Goal: Information Seeking & Learning: Learn about a topic

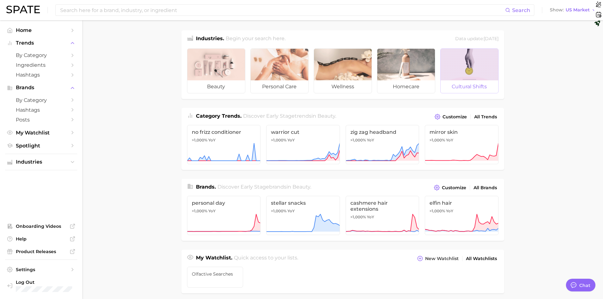
click at [464, 72] on div at bounding box center [470, 65] width 58 height 32
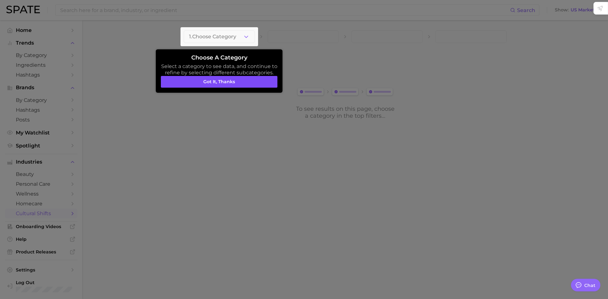
click at [225, 82] on button "Got it, thanks" at bounding box center [219, 82] width 116 height 12
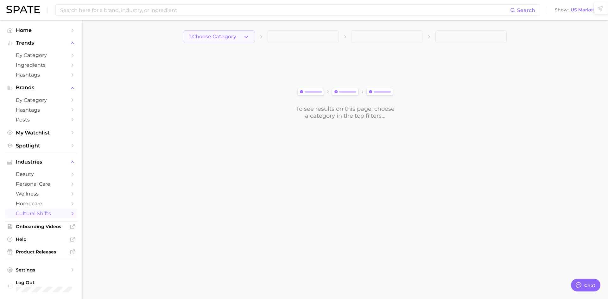
click at [218, 38] on span "1. Choose Category" at bounding box center [212, 37] width 47 height 6
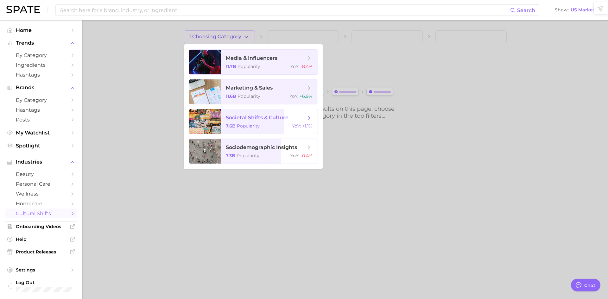
click at [260, 127] on div "7.6b Popularity YoY : +1.1%" at bounding box center [269, 126] width 87 height 6
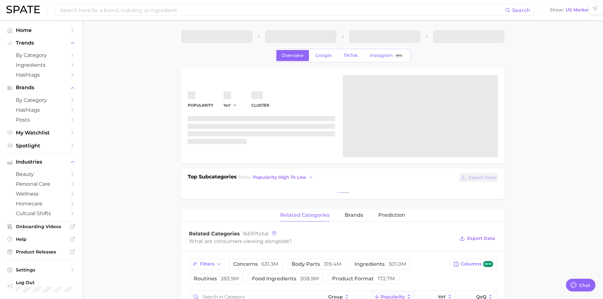
type textarea "x"
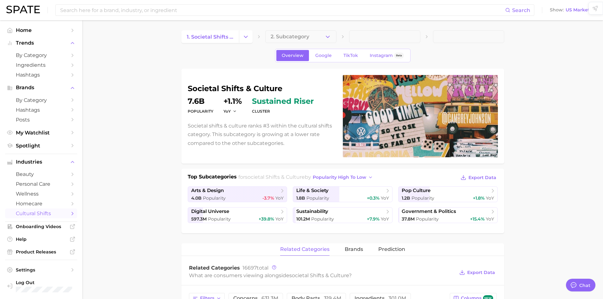
click at [285, 34] on span "2. Subcategory" at bounding box center [290, 37] width 39 height 6
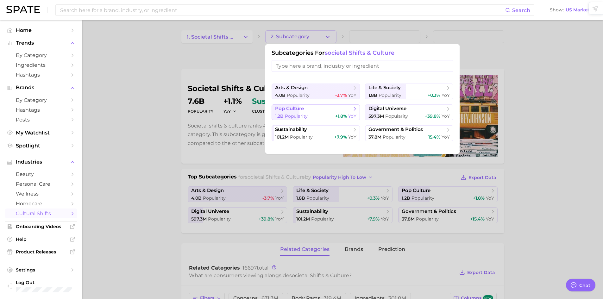
click at [313, 114] on div "1.2b Popularity +1.8% YoY" at bounding box center [315, 116] width 81 height 6
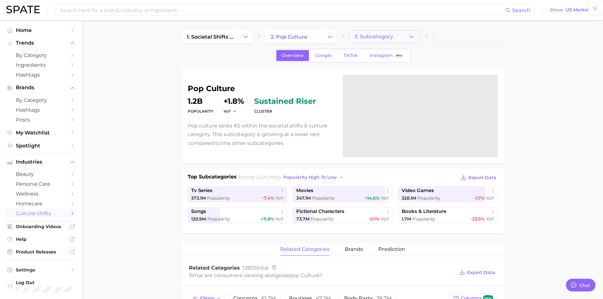
click at [380, 33] on button "3. Subcategory" at bounding box center [384, 36] width 71 height 13
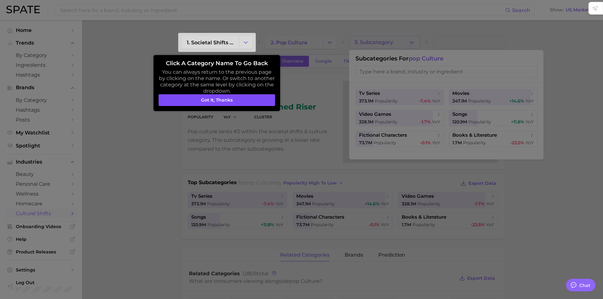
click at [238, 103] on button "Got it, thanks" at bounding box center [217, 100] width 116 height 12
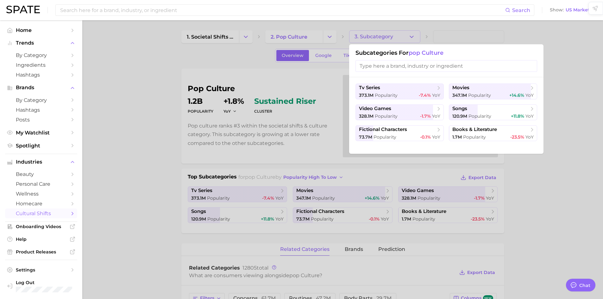
click at [462, 104] on ul "tv series 373.1m Popularity -7.4% YoY movies 347.1m Popularity +14.6% YoY video…" at bounding box center [446, 113] width 182 height 58
click at [463, 107] on span "songs" at bounding box center [459, 109] width 15 height 6
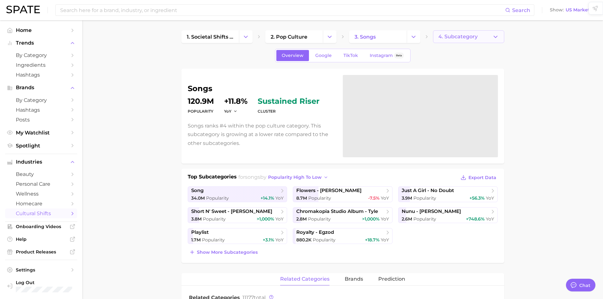
click at [462, 40] on span "4. Subcategory" at bounding box center [457, 37] width 39 height 6
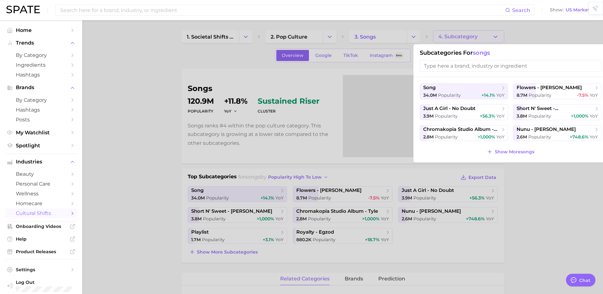
click at [462, 40] on div at bounding box center [301, 147] width 603 height 294
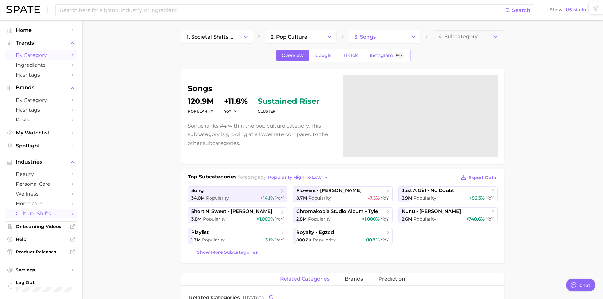
click at [32, 52] on link "by Category" at bounding box center [41, 55] width 72 height 10
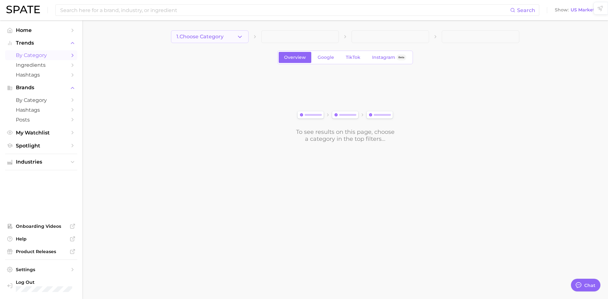
click at [225, 38] on button "1. Choose Category" at bounding box center [210, 36] width 78 height 13
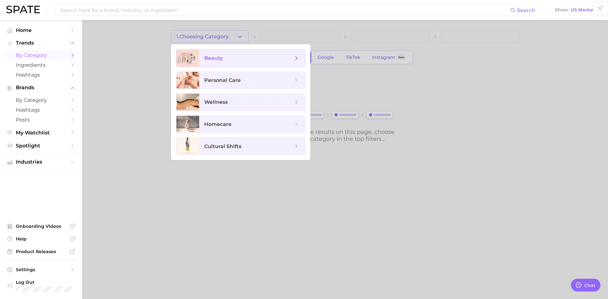
click at [228, 61] on span "beauty" at bounding box center [248, 58] width 89 height 7
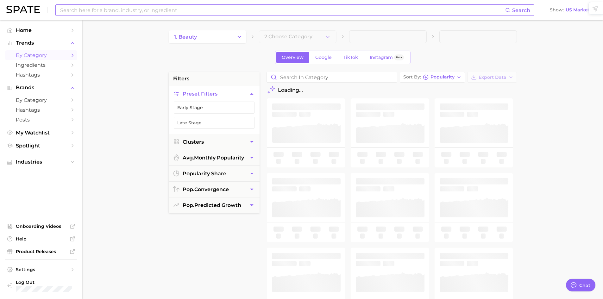
click at [186, 10] on input at bounding box center [283, 10] width 446 height 11
type input "sol de"
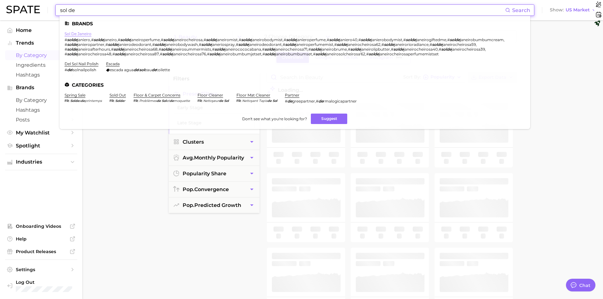
click at [69, 32] on link "sol de janeiro" at bounding box center [78, 33] width 27 height 5
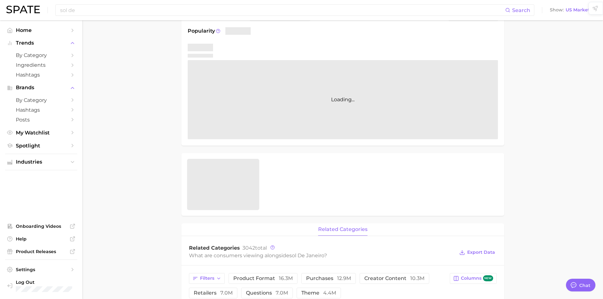
scroll to position [56, 0]
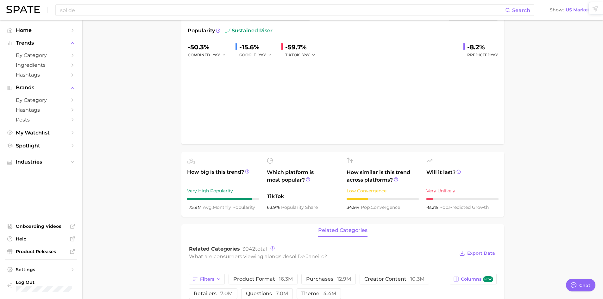
type textarea "x"
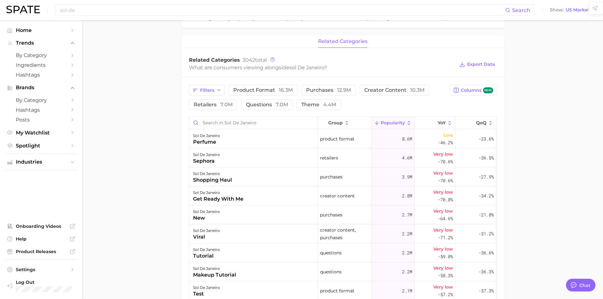
scroll to position [244, 0]
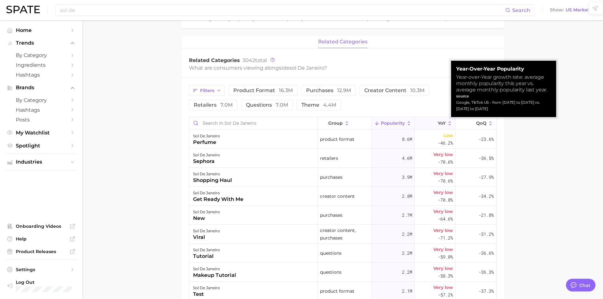
click at [431, 122] on icon at bounding box center [434, 124] width 6 height 6
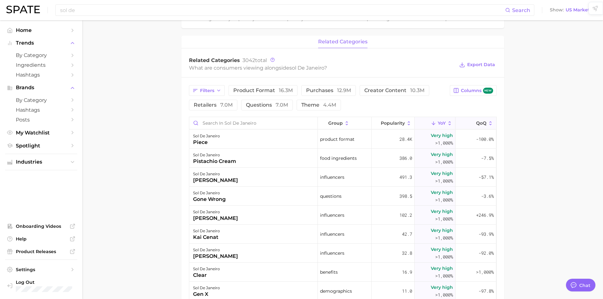
click at [470, 123] on polyline at bounding box center [471, 124] width 3 height 2
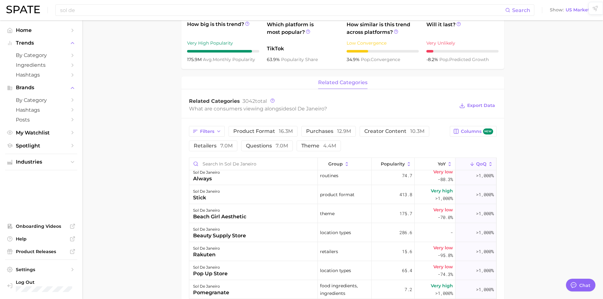
scroll to position [203, 0]
click at [272, 100] on icon at bounding box center [272, 101] width 4 height 4
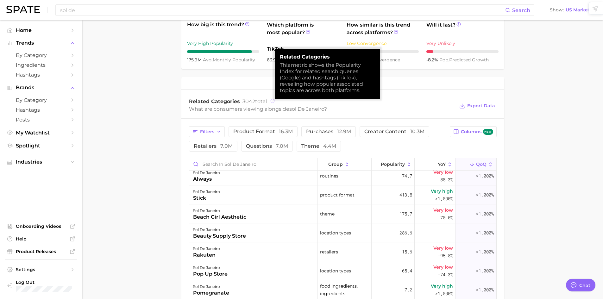
click at [272, 100] on icon at bounding box center [272, 101] width 4 height 4
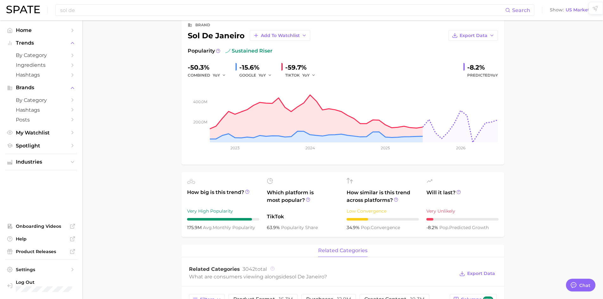
scroll to position [0, 0]
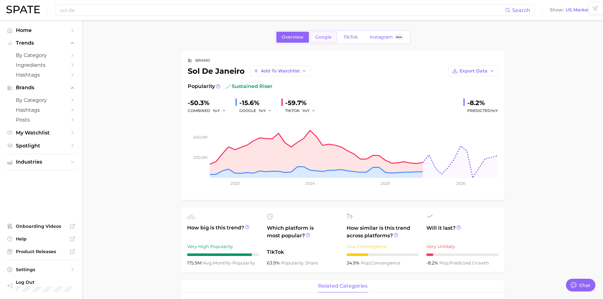
click at [329, 33] on link "Google" at bounding box center [323, 37] width 27 height 11
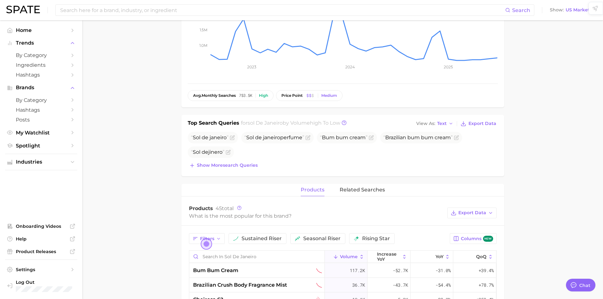
scroll to position [121, 0]
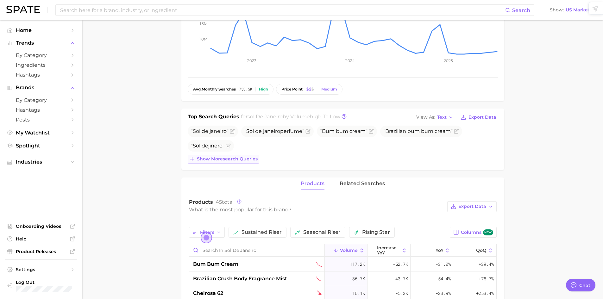
click at [249, 160] on span "Show more search queries" at bounding box center [227, 158] width 61 height 5
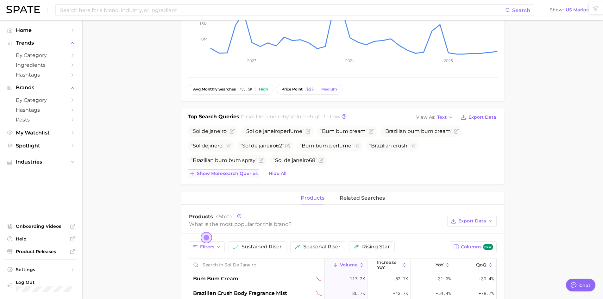
click at [240, 172] on span "Show more search queries" at bounding box center [227, 173] width 61 height 5
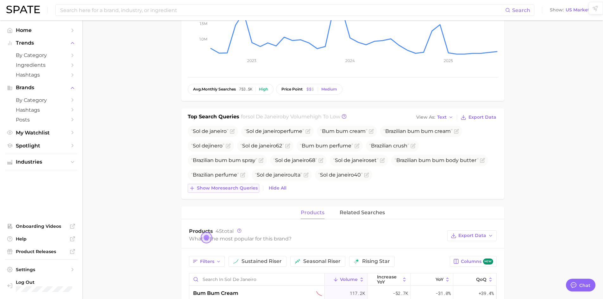
click at [242, 188] on span "Show more search queries" at bounding box center [227, 187] width 61 height 5
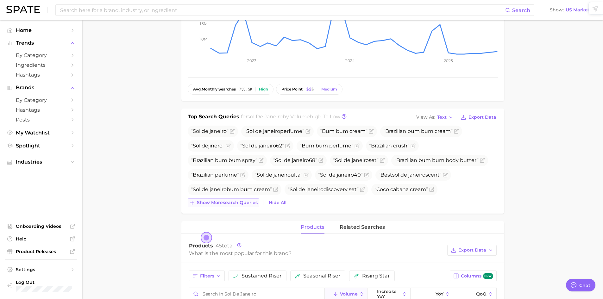
click at [239, 203] on span "Show more search queries" at bounding box center [227, 202] width 61 height 5
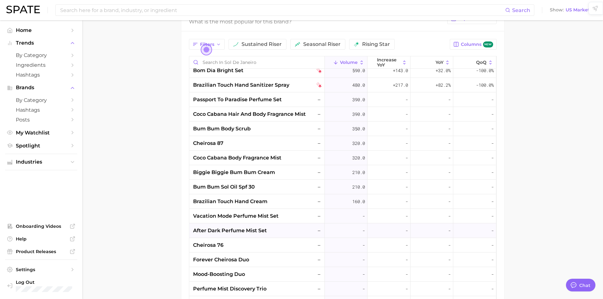
scroll to position [326, 0]
click at [211, 247] on span "cheirosa 76" at bounding box center [208, 245] width 30 height 8
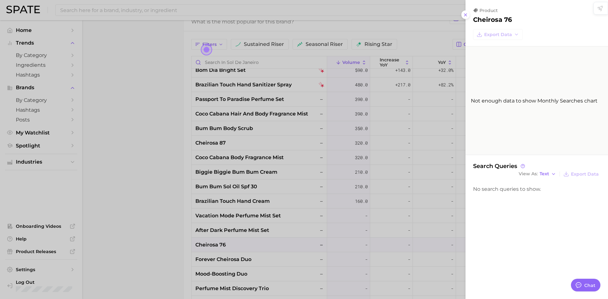
click at [211, 247] on div at bounding box center [304, 149] width 608 height 299
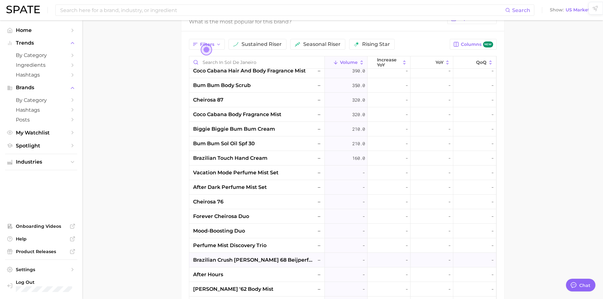
scroll to position [369, 0]
click at [210, 278] on span "after hours" at bounding box center [208, 276] width 30 height 8
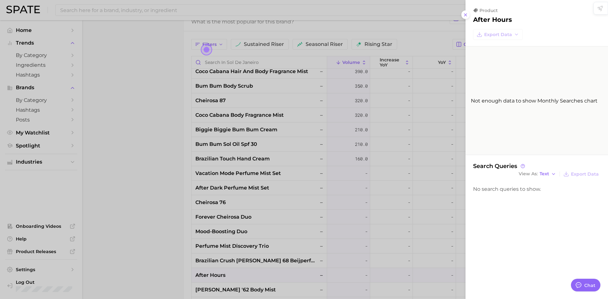
click at [210, 278] on div at bounding box center [304, 149] width 608 height 299
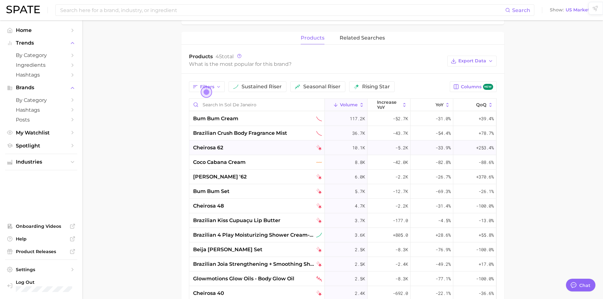
scroll to position [324, 0]
click at [300, 88] on button "seasonal riser" at bounding box center [317, 87] width 55 height 11
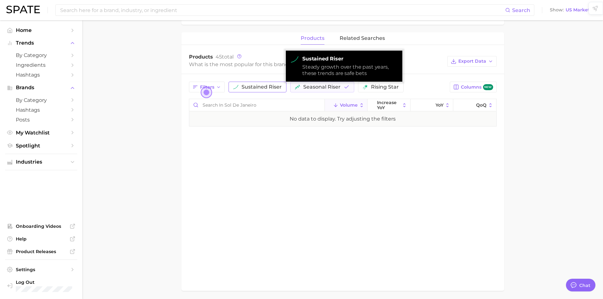
click at [264, 83] on button "sustained riser" at bounding box center [258, 87] width 58 height 11
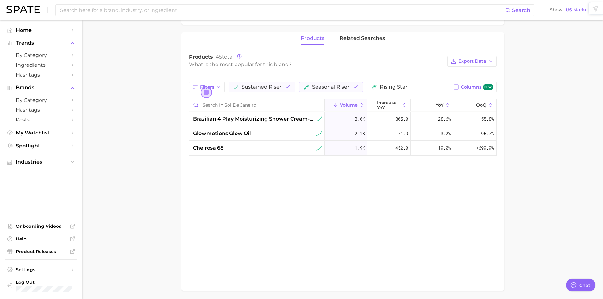
click at [377, 90] on button "rising star" at bounding box center [390, 87] width 46 height 11
click at [215, 148] on span "cheirosa 68" at bounding box center [208, 148] width 30 height 8
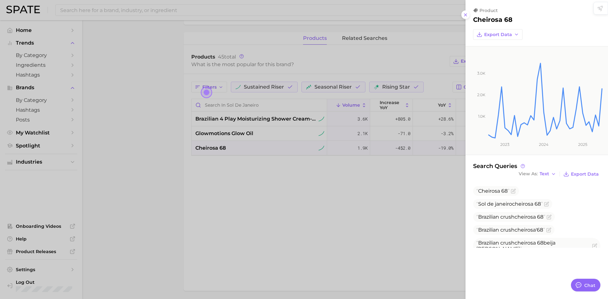
click at [215, 148] on div at bounding box center [304, 149] width 608 height 299
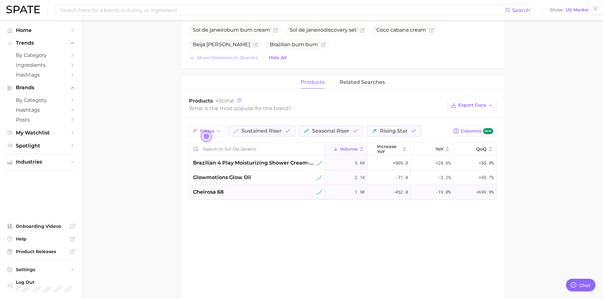
scroll to position [257, 0]
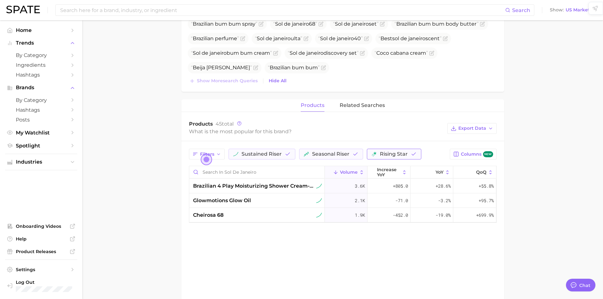
click at [417, 153] on button "rising star" at bounding box center [394, 154] width 54 height 11
click at [362, 102] on button "related searches" at bounding box center [362, 105] width 45 height 12
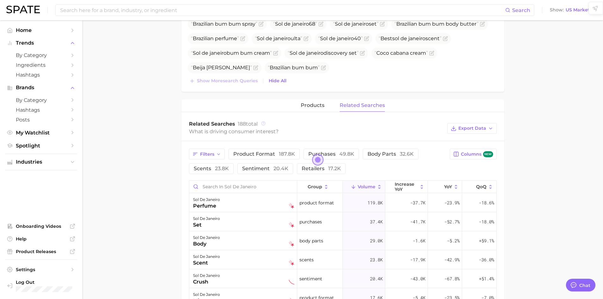
click at [263, 124] on icon at bounding box center [263, 123] width 4 height 4
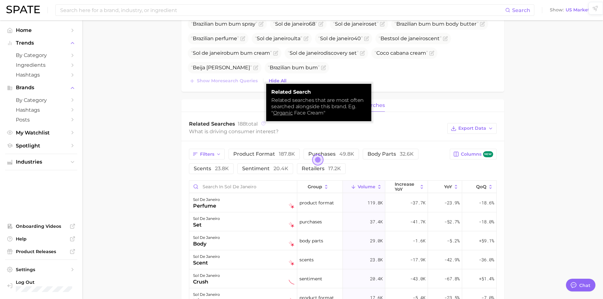
click at [263, 124] on icon at bounding box center [263, 123] width 4 height 4
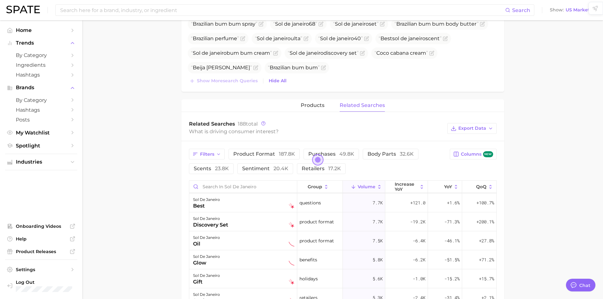
scroll to position [0, 0]
click at [320, 103] on span "products" at bounding box center [313, 106] width 24 height 6
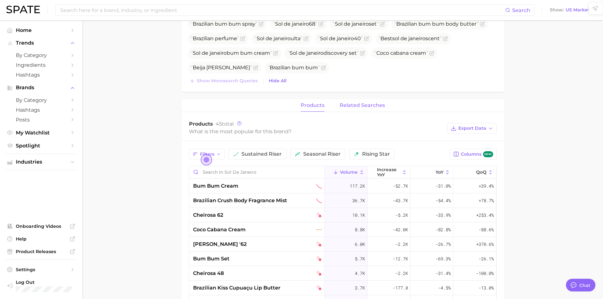
click at [356, 104] on span "related searches" at bounding box center [362, 106] width 45 height 6
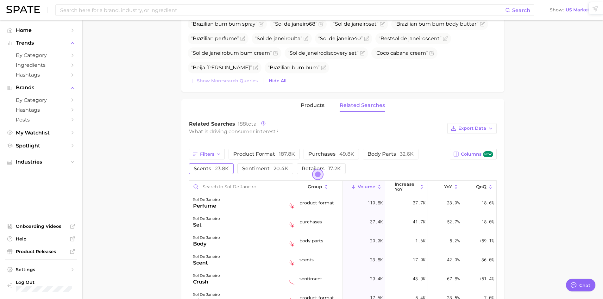
click at [209, 172] on button "scents 23.8k" at bounding box center [211, 168] width 45 height 11
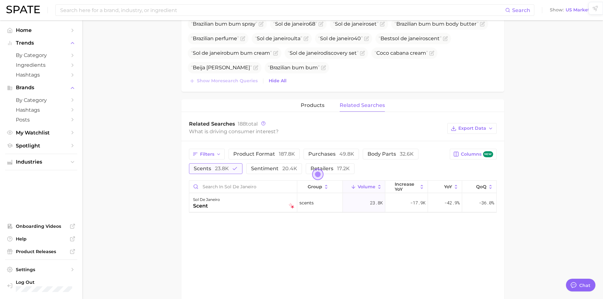
click at [209, 172] on button "scents 23.8k" at bounding box center [215, 168] width 53 height 11
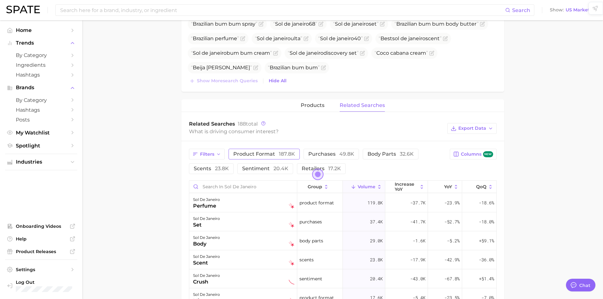
click at [253, 155] on span "product format 187.8k" at bounding box center [264, 154] width 62 height 6
click at [279, 156] on span "187.8k" at bounding box center [287, 154] width 16 height 6
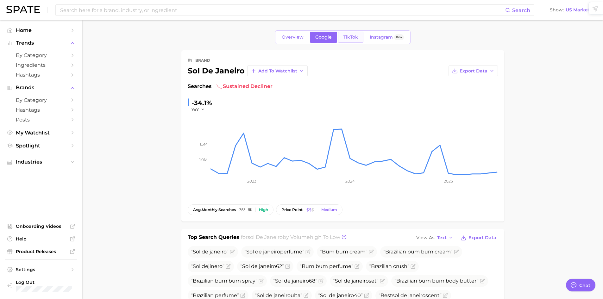
click at [350, 38] on span "TikTok" at bounding box center [350, 37] width 15 height 5
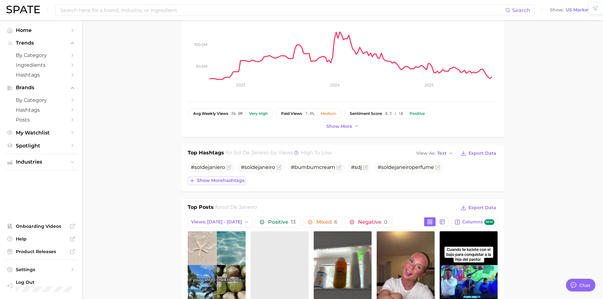
scroll to position [97, 0]
click at [240, 178] on span "Show more hashtags" at bounding box center [220, 180] width 47 height 5
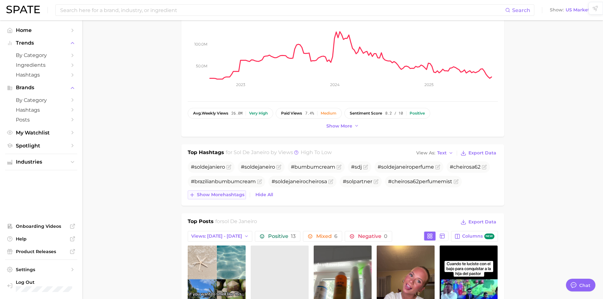
click at [228, 192] on span "Show more hashtags" at bounding box center [220, 194] width 47 height 5
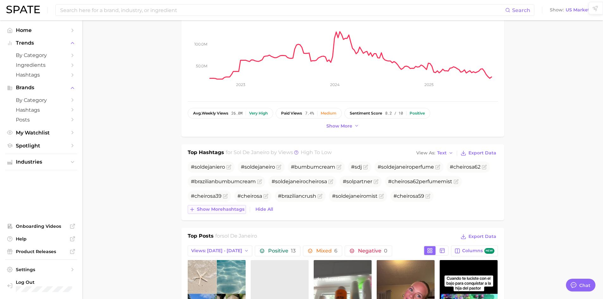
click at [225, 207] on span "Show more hashtags" at bounding box center [220, 209] width 47 height 5
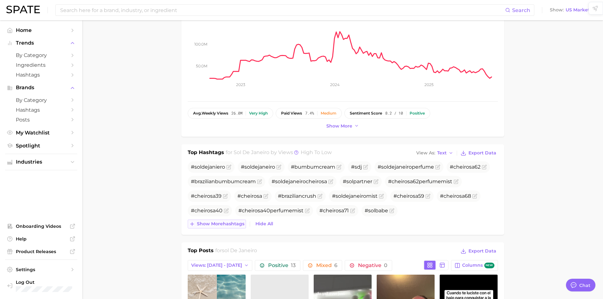
click at [222, 223] on span "Show more hashtags" at bounding box center [220, 223] width 47 height 5
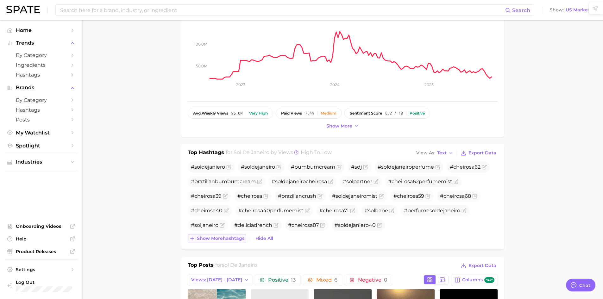
click at [218, 236] on span "Show more hashtags" at bounding box center [220, 238] width 47 height 5
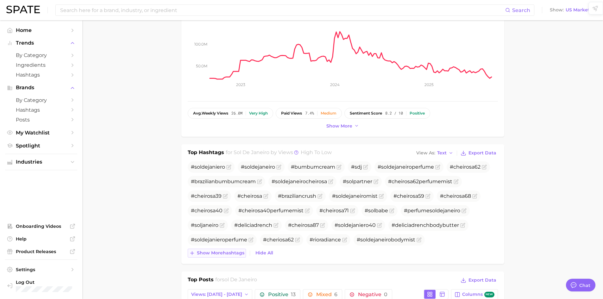
click at [216, 251] on span "Show more hashtags" at bounding box center [220, 252] width 47 height 5
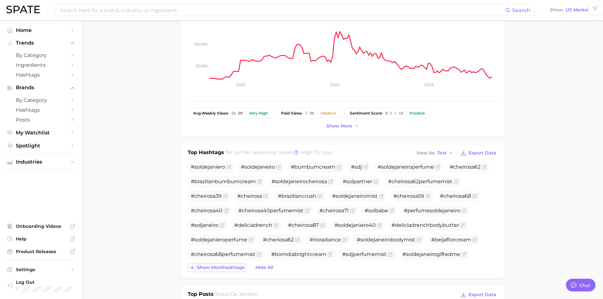
click at [213, 267] on span "Show more hashtags" at bounding box center [220, 267] width 47 height 5
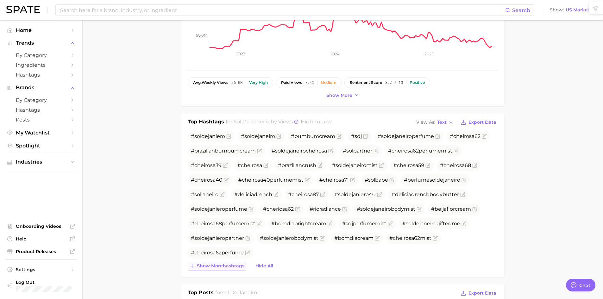
scroll to position [129, 0]
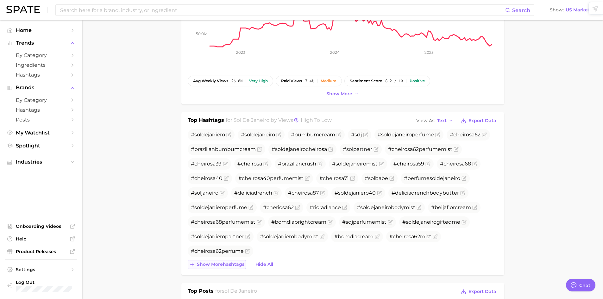
click at [213, 267] on span "Show more hashtags" at bounding box center [220, 264] width 47 height 5
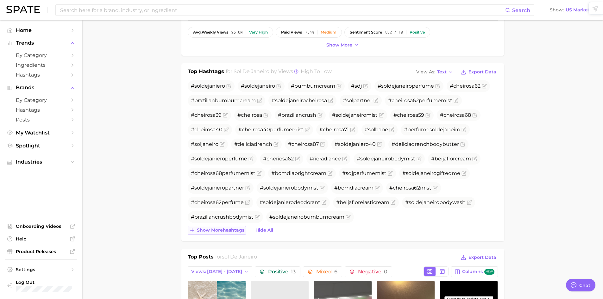
scroll to position [182, 0]
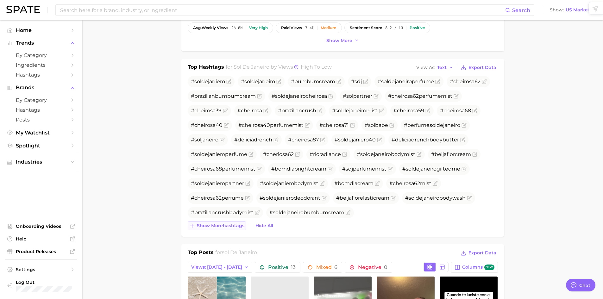
click at [206, 228] on span "Show more hashtags" at bounding box center [220, 225] width 47 height 5
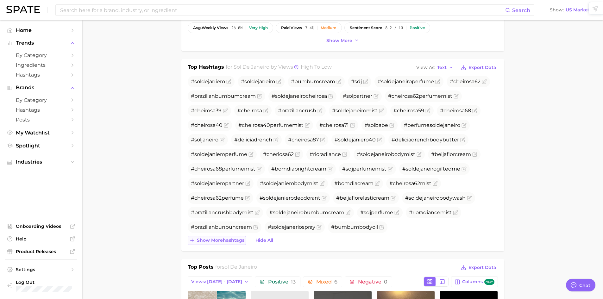
click at [213, 243] on span "Show more hashtags" at bounding box center [220, 240] width 47 height 5
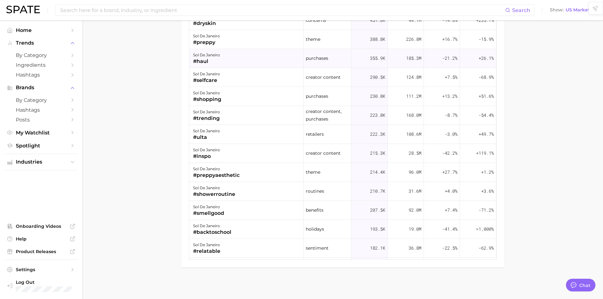
scroll to position [304, 0]
